Goal: Transaction & Acquisition: Purchase product/service

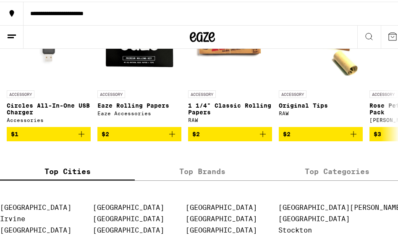
scroll to position [3361, 0]
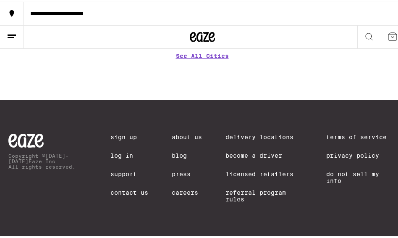
click at [125, 190] on link "Contact Us" at bounding box center [129, 190] width 38 height 7
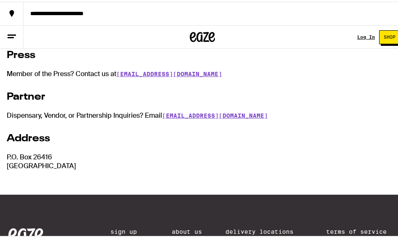
scroll to position [228, 0]
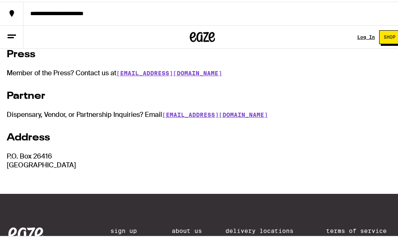
drag, startPoint x: 102, startPoint y: 166, endPoint x: -3, endPoint y: 145, distance: 107.1
click at [0, 145] on html "**********" at bounding box center [202, 51] width 404 height 559
copy p "P.O. [GEOGRAPHIC_DATA]"
click at [105, 160] on p "P.O. [GEOGRAPHIC_DATA]" at bounding box center [202, 159] width 391 height 18
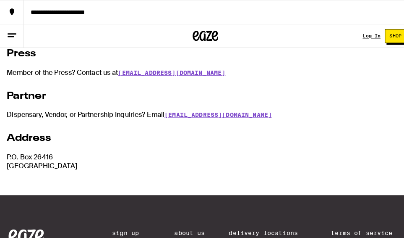
scroll to position [0, 0]
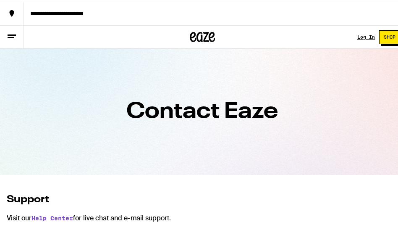
click at [8, 36] on icon at bounding box center [12, 35] width 10 height 10
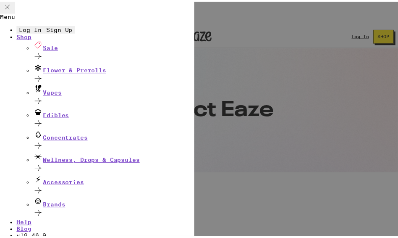
scroll to position [34, 0]
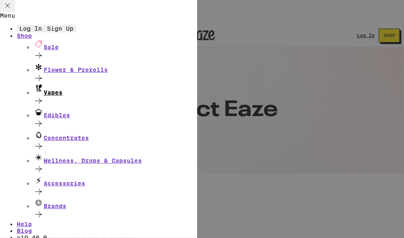
click at [50, 96] on div "Vapes" at bounding box center [116, 89] width 164 height 11
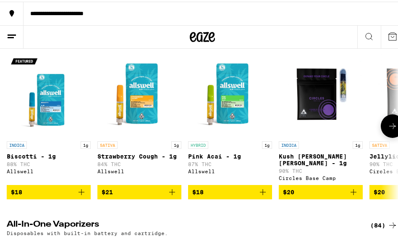
scroll to position [282, 0]
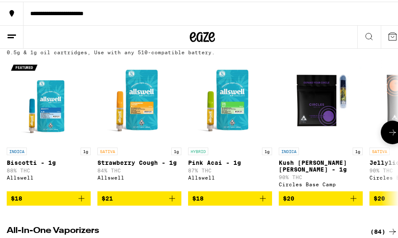
click at [387, 136] on icon at bounding box center [392, 130] width 10 height 10
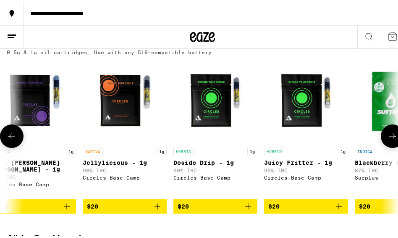
scroll to position [0, 293]
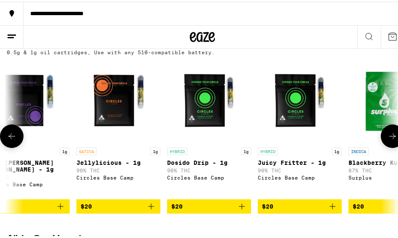
click at [10, 139] on icon at bounding box center [12, 134] width 10 height 10
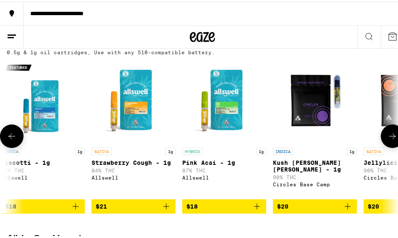
scroll to position [0, 0]
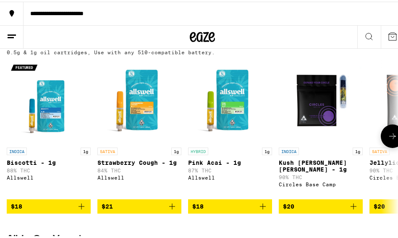
click at [390, 139] on icon at bounding box center [392, 134] width 10 height 10
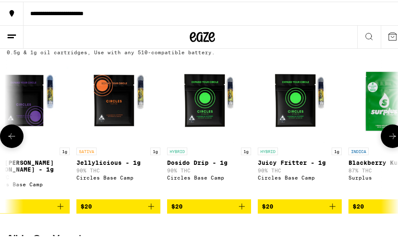
click at [390, 139] on icon at bounding box center [392, 134] width 10 height 10
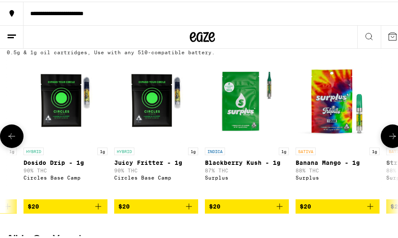
scroll to position [0, 586]
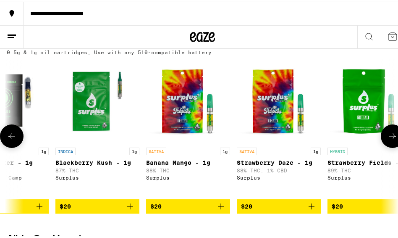
click at [390, 139] on icon at bounding box center [392, 134] width 10 height 10
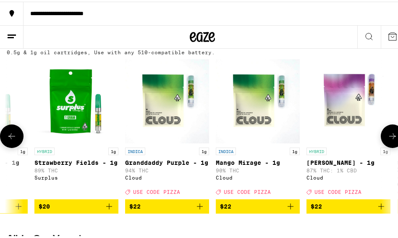
click at [390, 139] on icon at bounding box center [392, 134] width 10 height 10
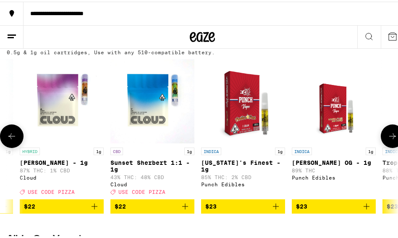
scroll to position [0, 1172]
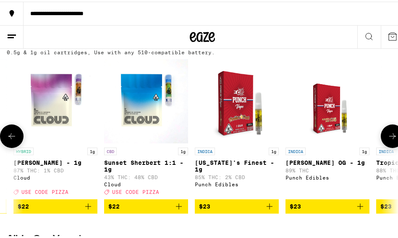
click at [390, 139] on icon at bounding box center [392, 134] width 10 height 10
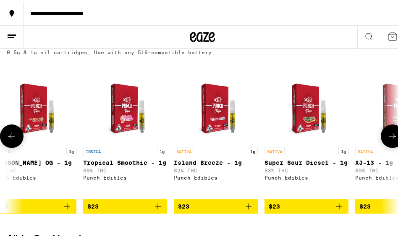
click at [390, 139] on icon at bounding box center [392, 134] width 10 height 10
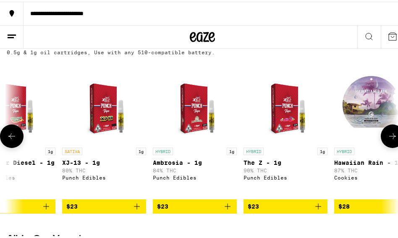
click at [390, 139] on icon at bounding box center [392, 134] width 10 height 10
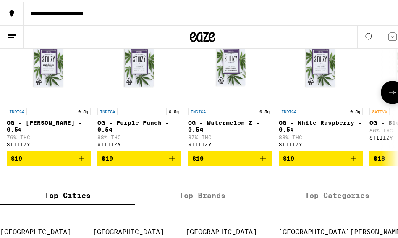
scroll to position [889, 0]
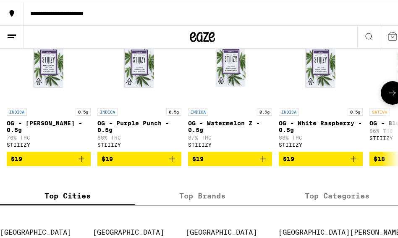
click at [381, 103] on button at bounding box center [392, 90] width 23 height 23
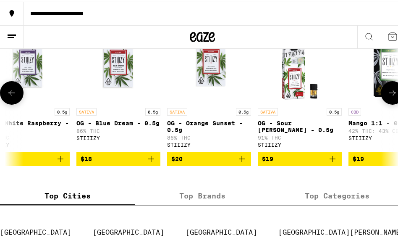
click at [381, 103] on button at bounding box center [392, 90] width 23 height 23
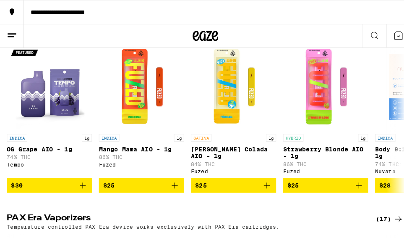
scroll to position [495, 0]
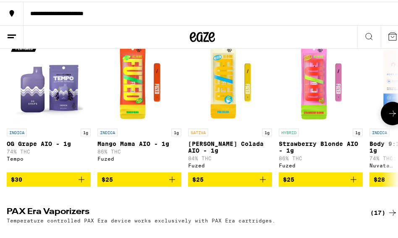
click at [238, 86] on img "Open page for Pina Colada AIO - 1g from Fuzed" at bounding box center [230, 81] width 84 height 84
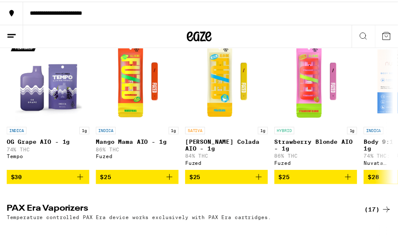
scroll to position [0, 0]
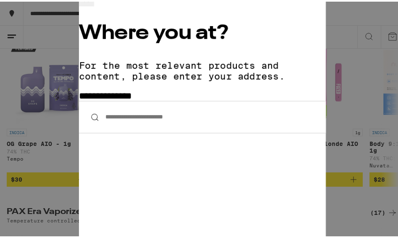
click at [206, 99] on input "**********" at bounding box center [202, 115] width 247 height 32
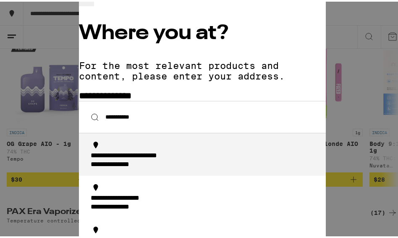
click at [156, 159] on div "**********" at bounding box center [123, 163] width 65 height 9
type input "**********"
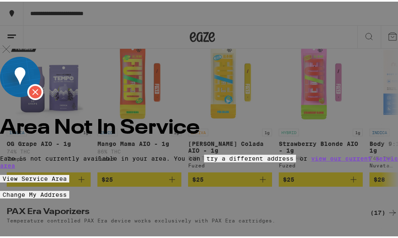
click at [69, 173] on button "View Service Area" at bounding box center [34, 177] width 69 height 8
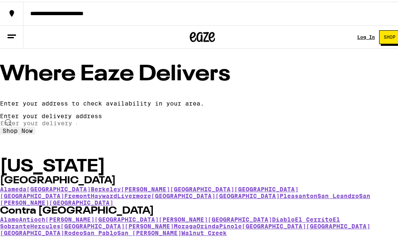
click at [77, 125] on input "text" at bounding box center [38, 121] width 77 height 8
type input "[STREET_ADDRESS]"
click at [313, 133] on div "Enter your delivery address [STREET_ADDRESS] Shop Now" at bounding box center [202, 122] width 404 height 22
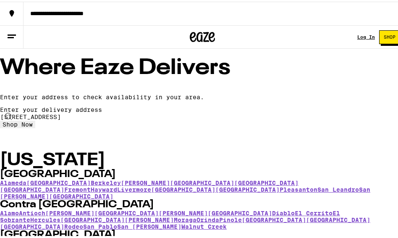
scroll to position [5, 0]
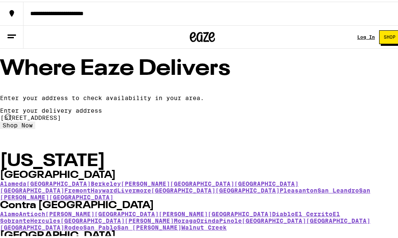
click at [35, 127] on button "Shop Now" at bounding box center [17, 124] width 35 height 8
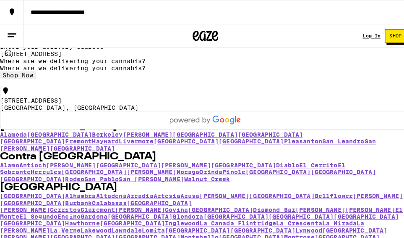
scroll to position [0, 0]
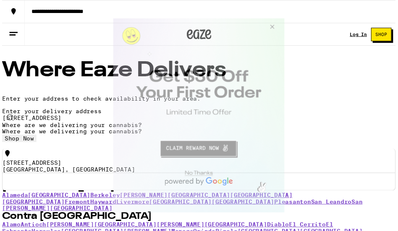
scroll to position [495, 0]
